Goal: Transaction & Acquisition: Book appointment/travel/reservation

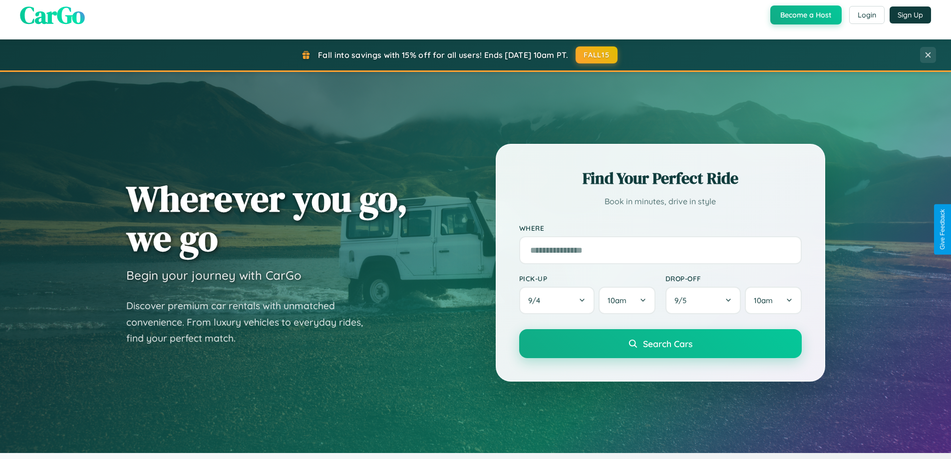
scroll to position [430, 0]
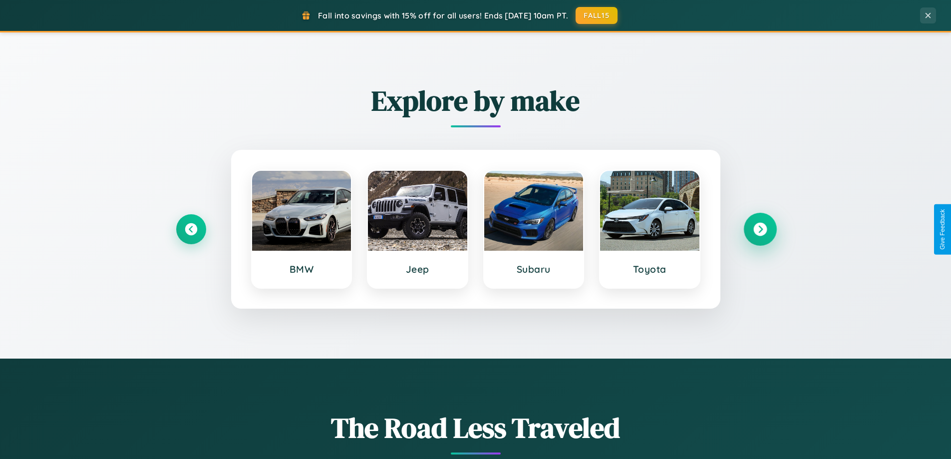
click at [760, 229] on icon at bounding box center [759, 229] width 13 height 13
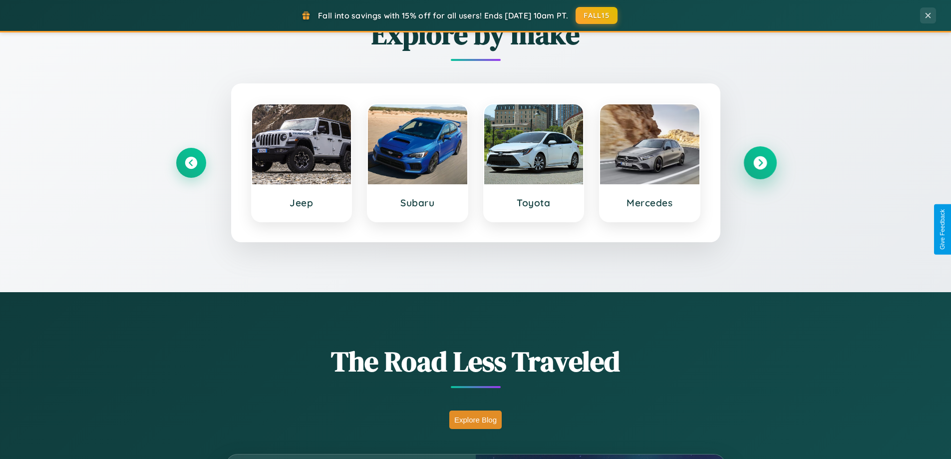
scroll to position [687, 0]
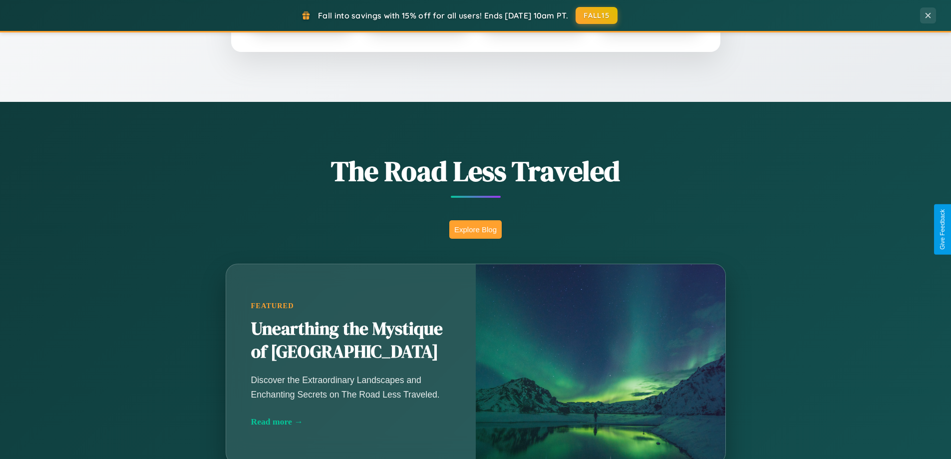
click at [475, 229] on button "Explore Blog" at bounding box center [475, 229] width 52 height 18
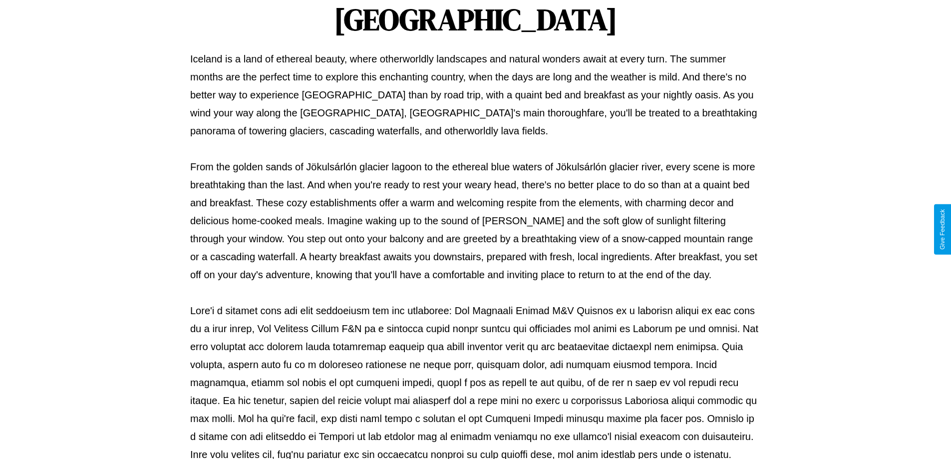
scroll to position [323, 0]
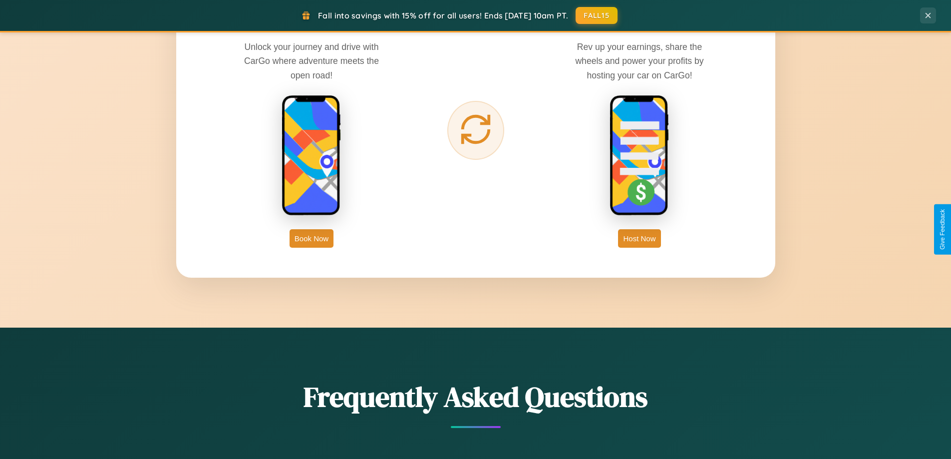
scroll to position [1604, 0]
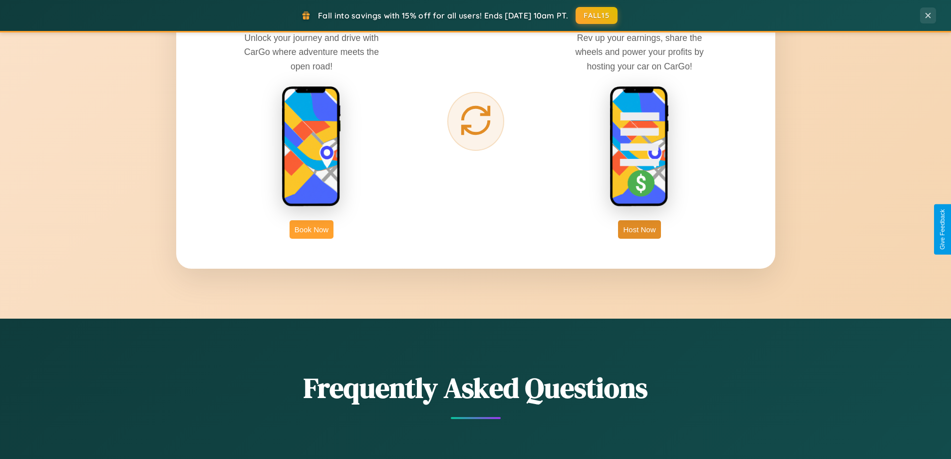
click at [312, 229] on button "Book Now" at bounding box center [312, 229] width 44 height 18
